Goal: Find specific page/section: Find specific page/section

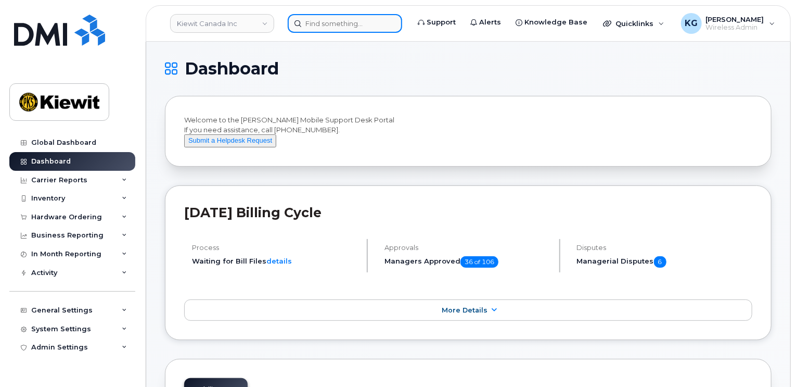
click at [321, 27] on input at bounding box center [345, 23] width 114 height 19
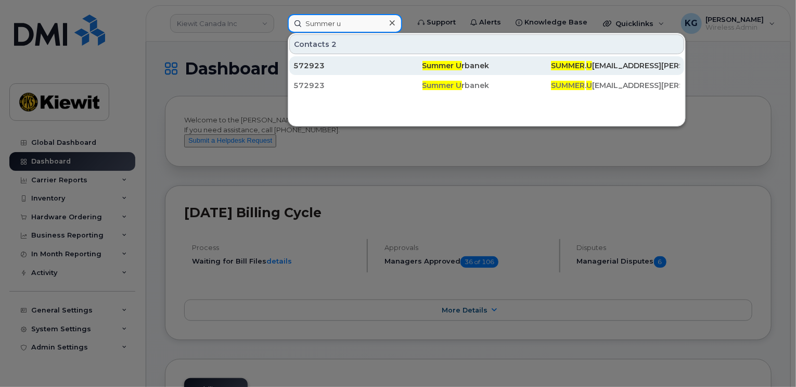
type input "Summer u"
click at [324, 64] on div "572923" at bounding box center [357, 65] width 129 height 10
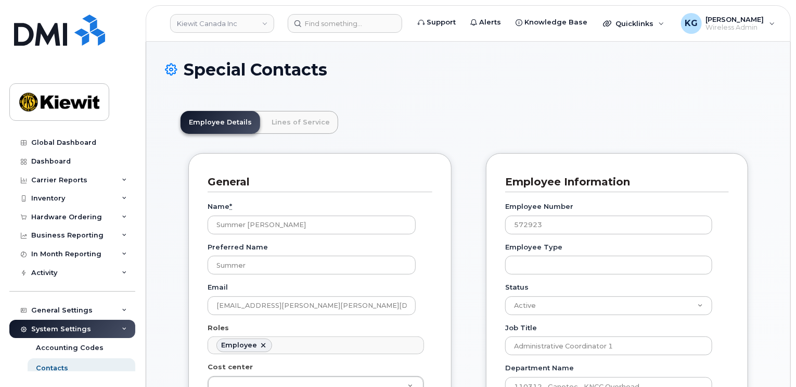
scroll to position [31, 0]
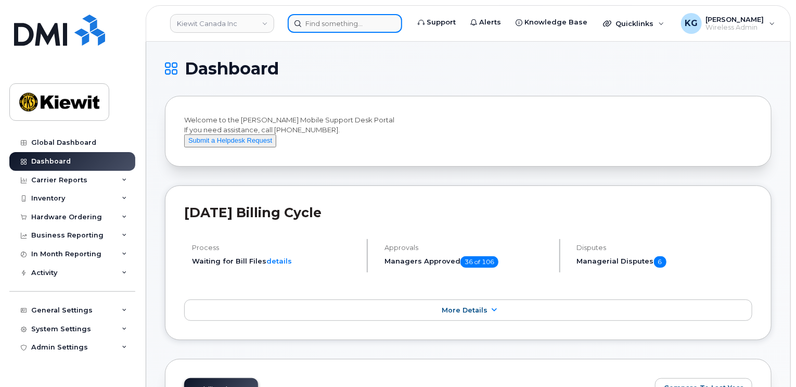
click at [338, 24] on input at bounding box center [345, 23] width 114 height 19
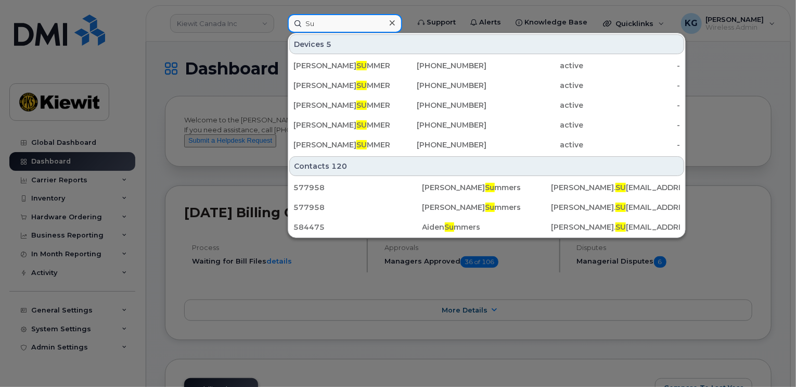
type input "S"
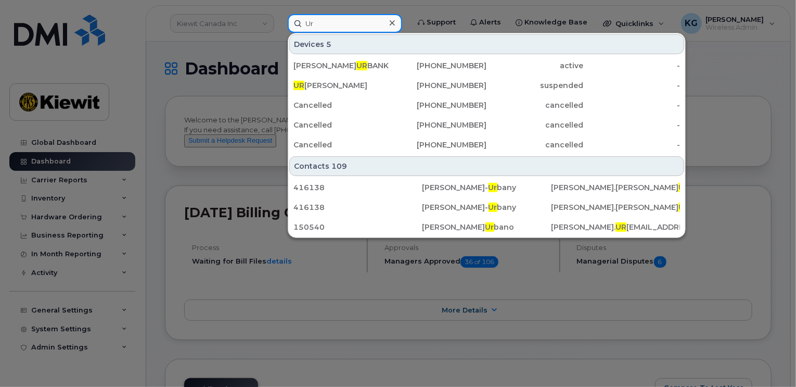
type input "U"
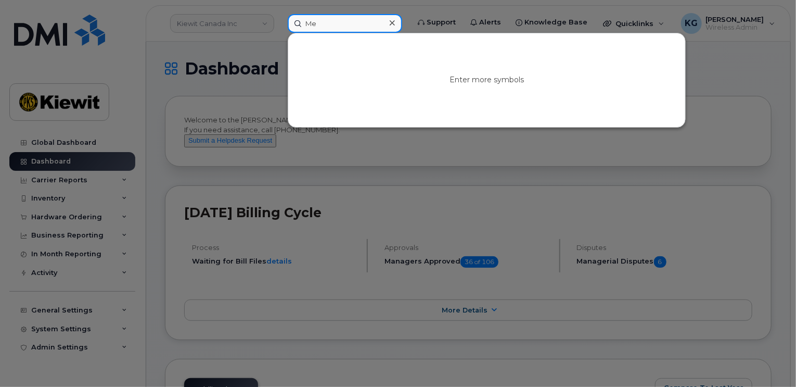
type input "M"
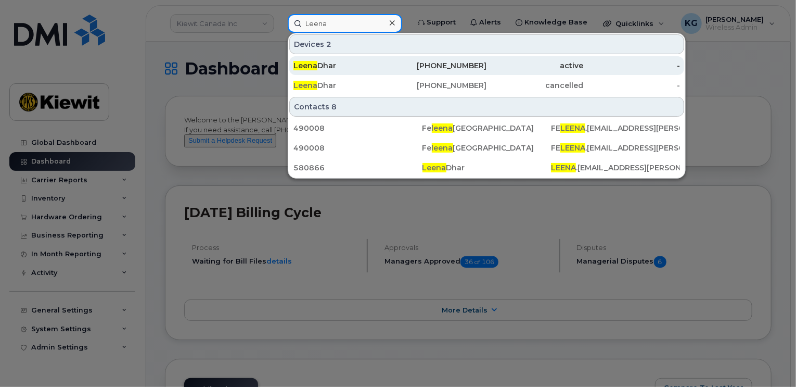
type input "Leena"
click at [381, 69] on div "Leena Dhar" at bounding box center [341, 65] width 97 height 10
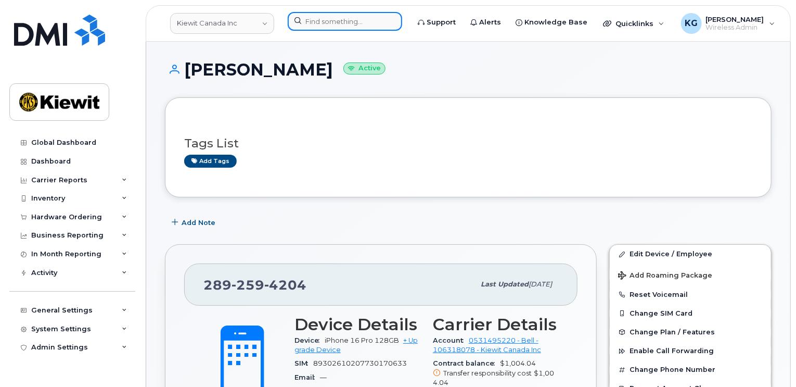
click at [318, 16] on input at bounding box center [345, 21] width 114 height 19
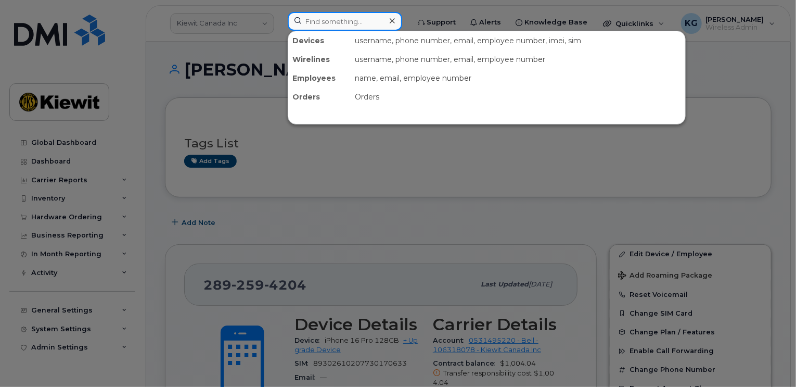
click at [341, 20] on input at bounding box center [345, 21] width 114 height 19
